Goal: Task Accomplishment & Management: Use online tool/utility

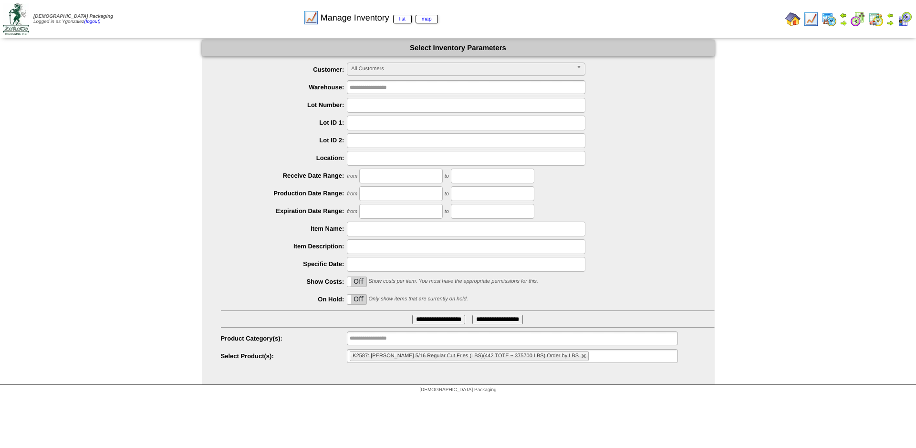
click at [559, 353] on li "K2587: Kinder's 5/16 Regular Cut Fries (LBS)(442 TOTE ~ 375700 LBS) Order by LBS" at bounding box center [469, 356] width 239 height 10
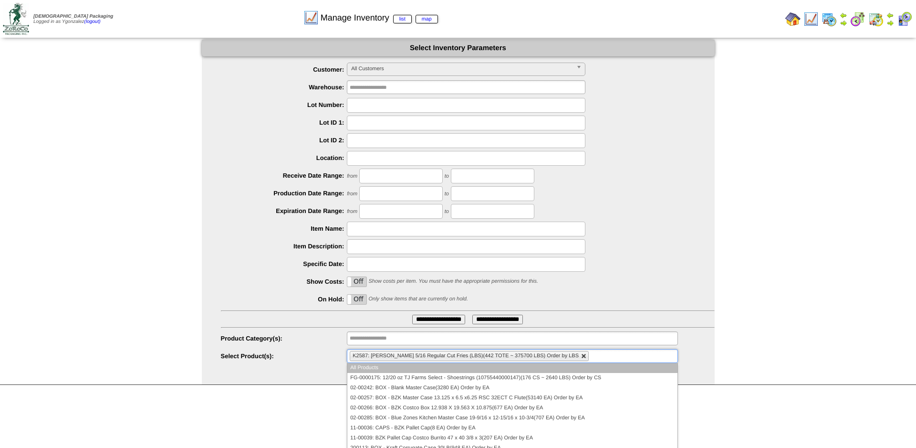
click at [581, 358] on link at bounding box center [584, 356] width 6 height 6
click at [559, 358] on ul at bounding box center [512, 356] width 331 height 14
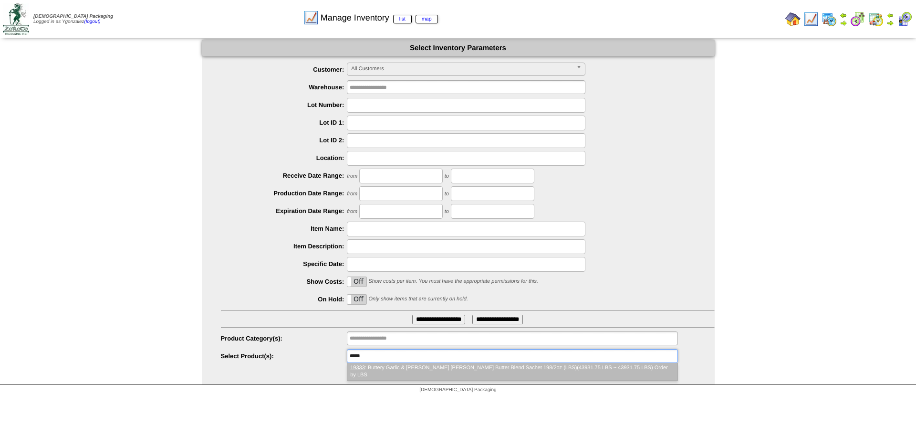
type input "*****"
click at [534, 366] on li "19333 : Buttery Garlic & Herb French Fry Butter Blend Sachet 198/2oz (LBS)(4393…" at bounding box center [512, 371] width 330 height 17
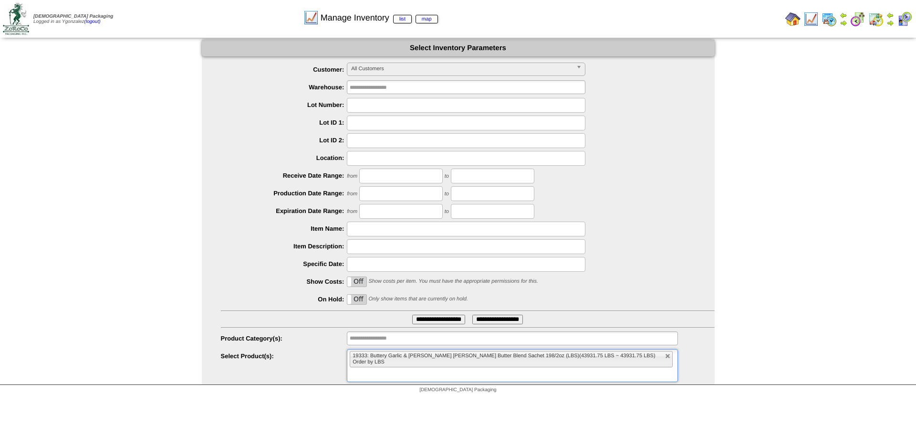
click at [453, 316] on input "**********" at bounding box center [438, 319] width 53 height 10
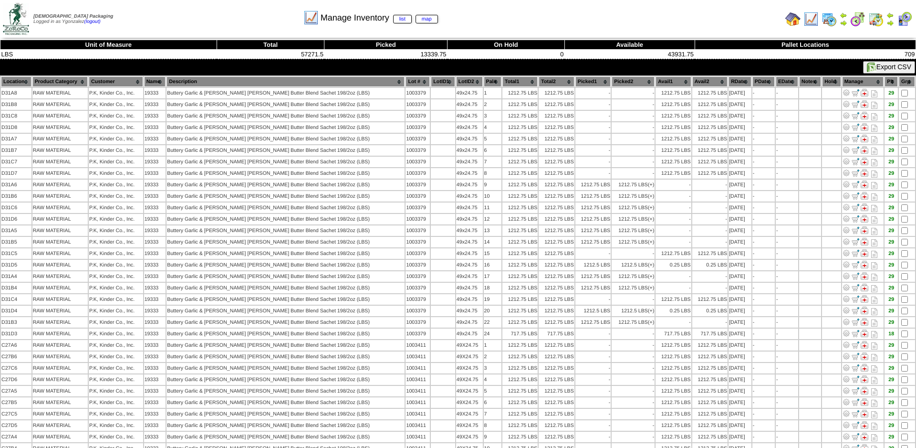
click at [406, 82] on th "Lot #" at bounding box center [418, 81] width 24 height 10
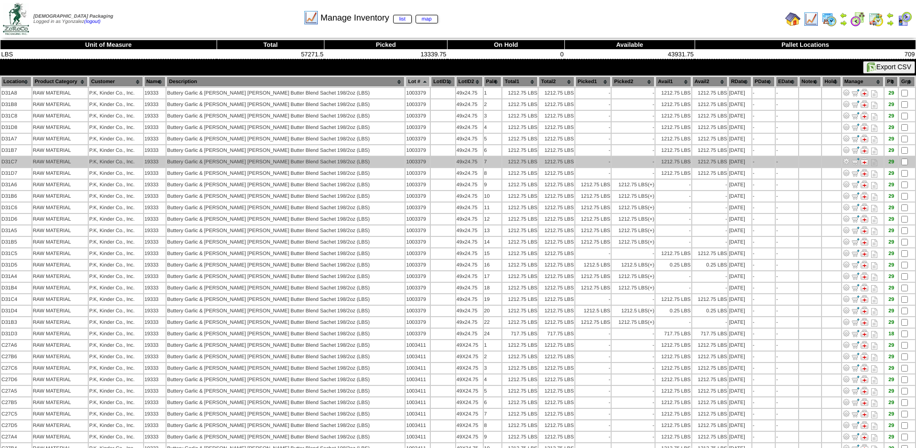
click at [406, 162] on td "1003379" at bounding box center [418, 161] width 24 height 10
copy td "1003379"
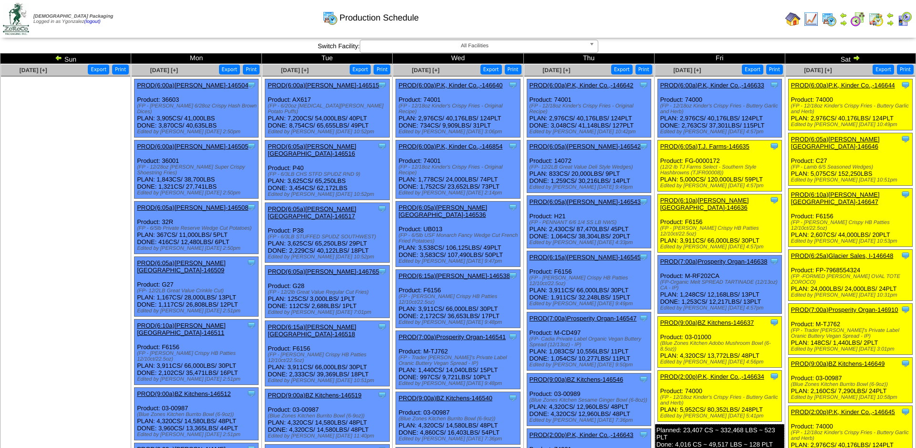
scroll to position [195, 0]
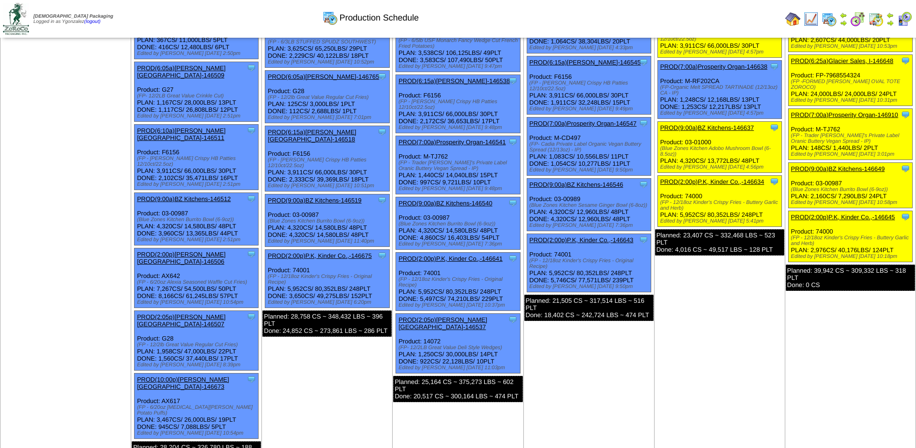
click at [820, 165] on link "PROD(9:00a)BZ Kitchens-146649" at bounding box center [838, 168] width 94 height 7
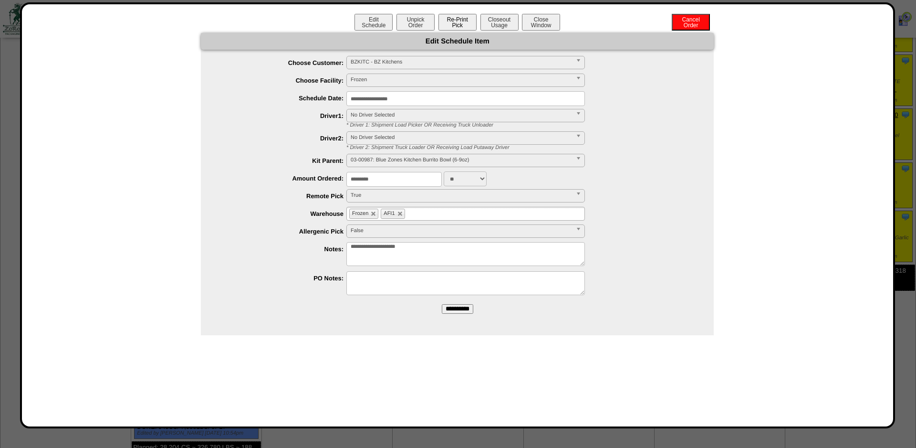
click at [463, 19] on button "Re-Print Pick" at bounding box center [457, 22] width 38 height 17
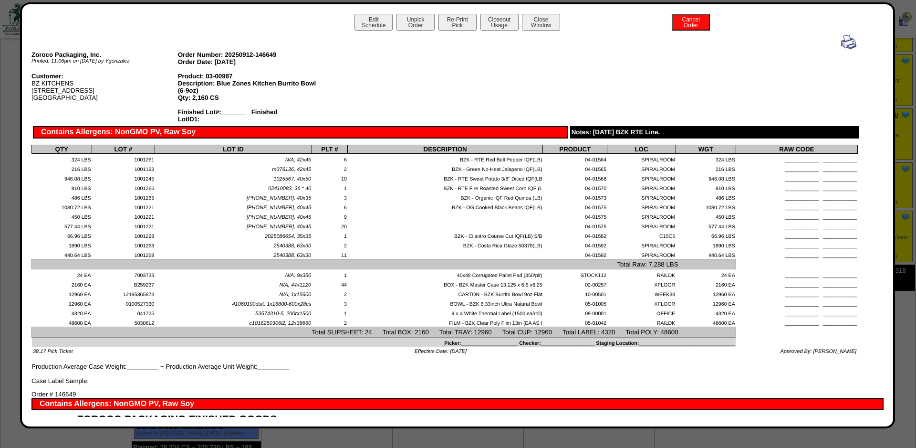
click at [846, 47] on img at bounding box center [848, 41] width 15 height 15
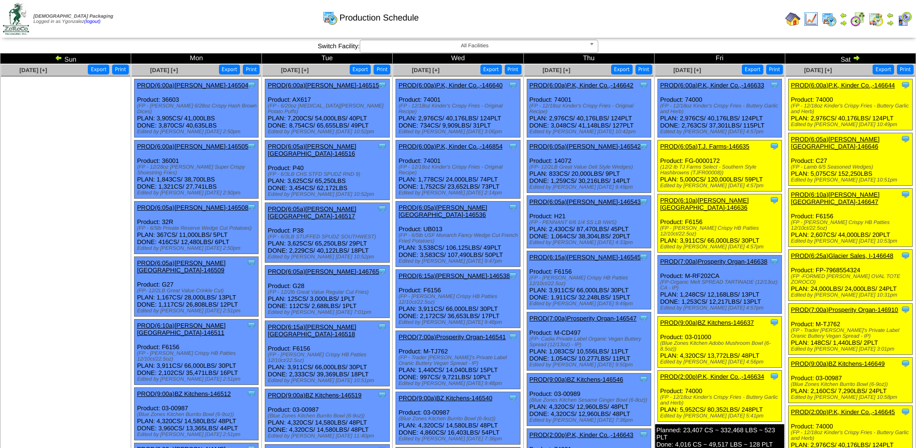
scroll to position [195, 0]
